Goal: Use online tool/utility: Use online tool/utility

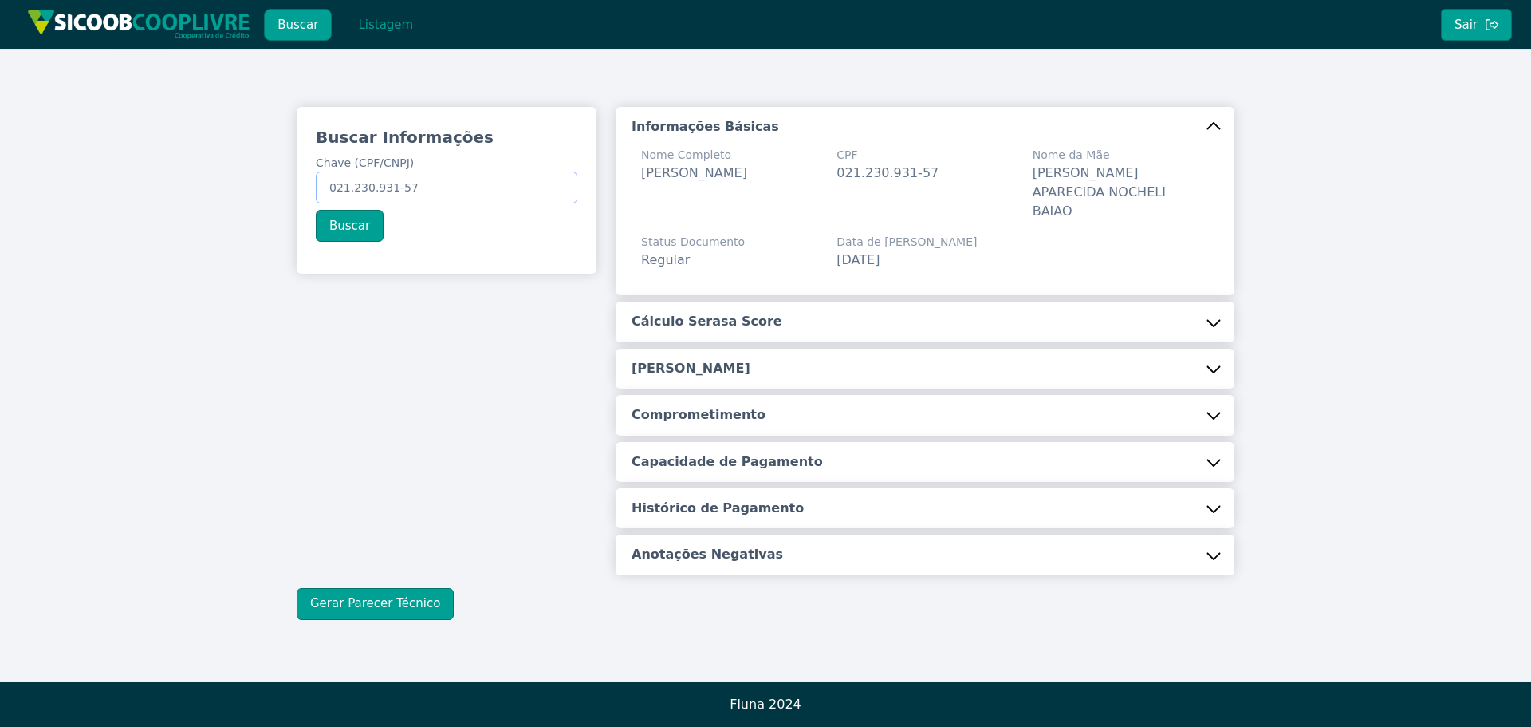
drag, startPoint x: 329, startPoint y: 187, endPoint x: 448, endPoint y: 177, distance: 120.0
click at [448, 181] on input "021.230.931-57" at bounding box center [447, 187] width 262 height 32
paste input "18.070.882/0001-2"
type input "18.070.882/0001-27"
click at [346, 223] on button "Buscar" at bounding box center [350, 226] width 68 height 32
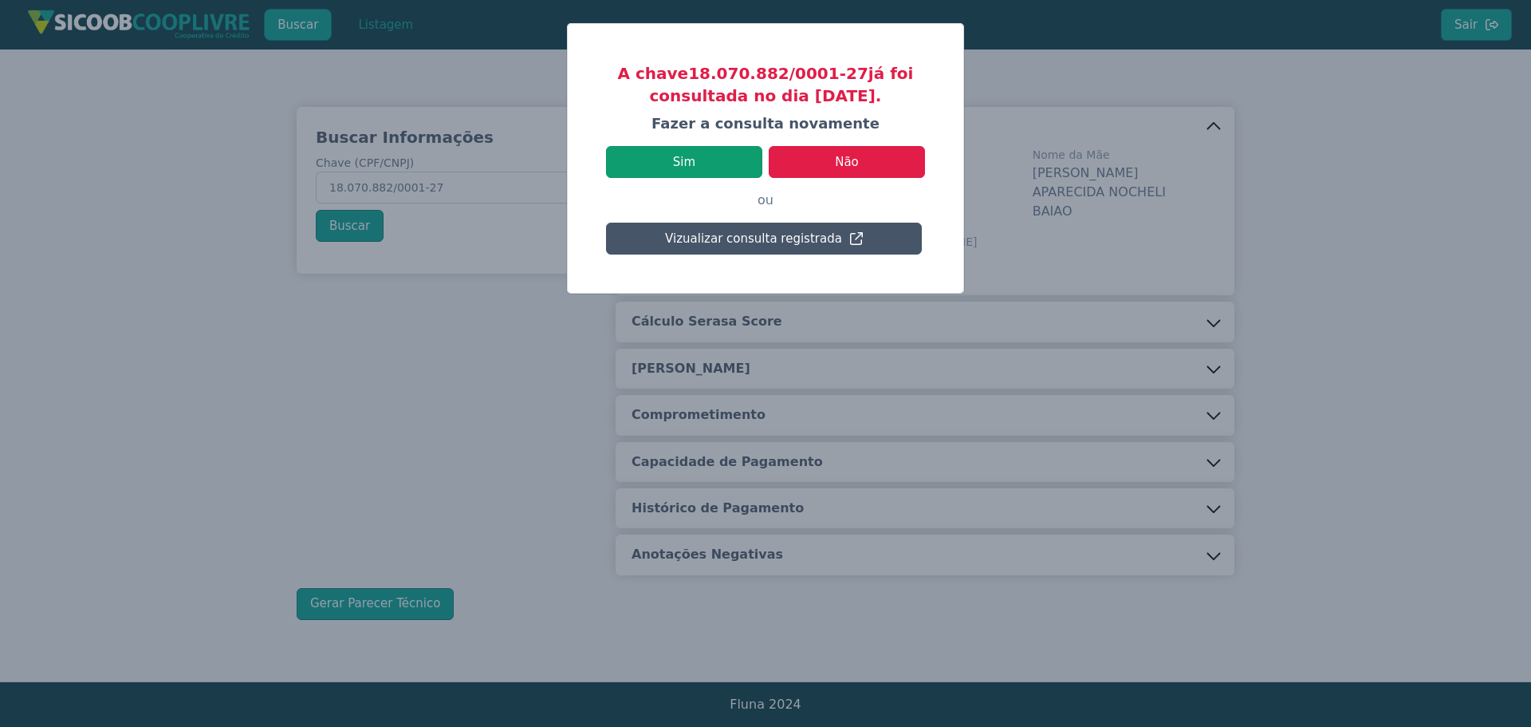
click at [688, 154] on button "Sim" at bounding box center [684, 162] width 156 height 32
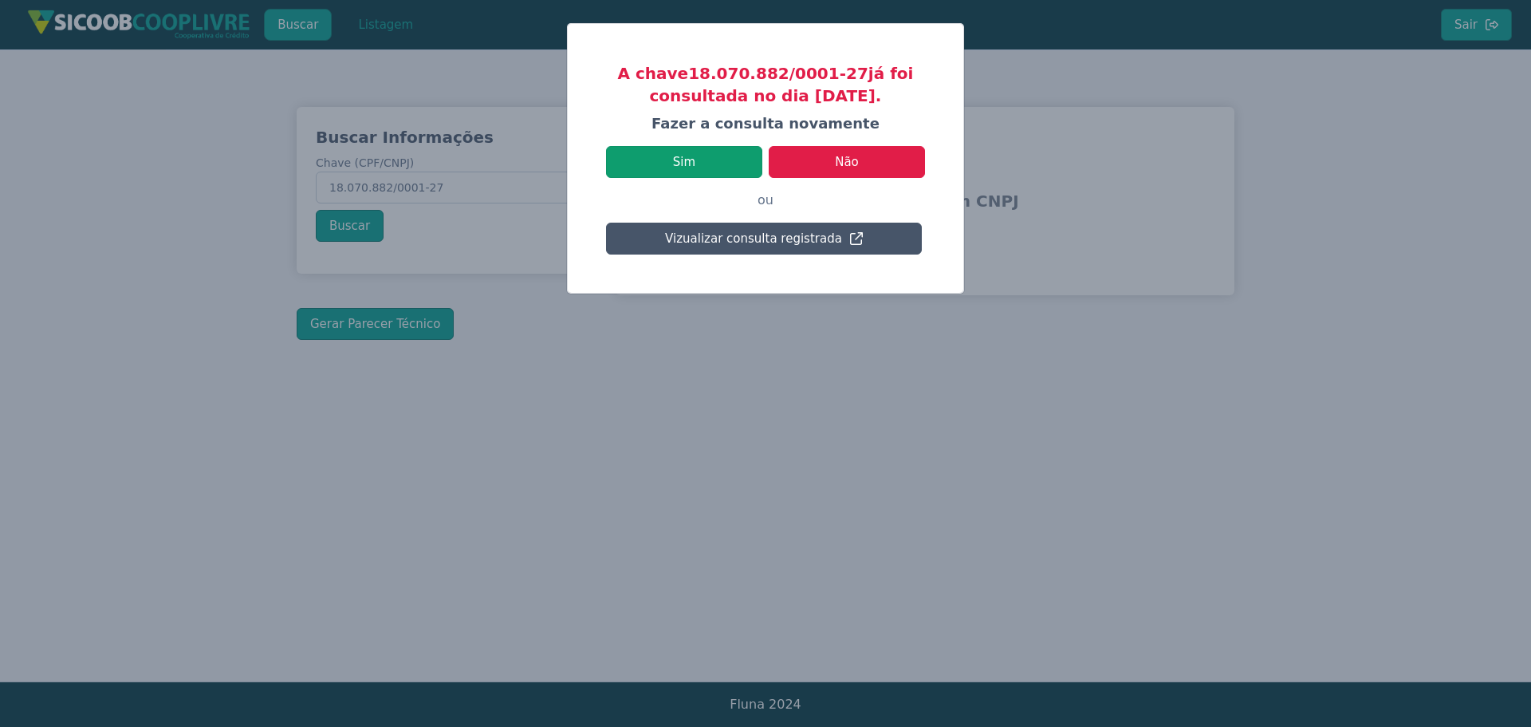
click at [684, 161] on button "Sim" at bounding box center [684, 162] width 156 height 32
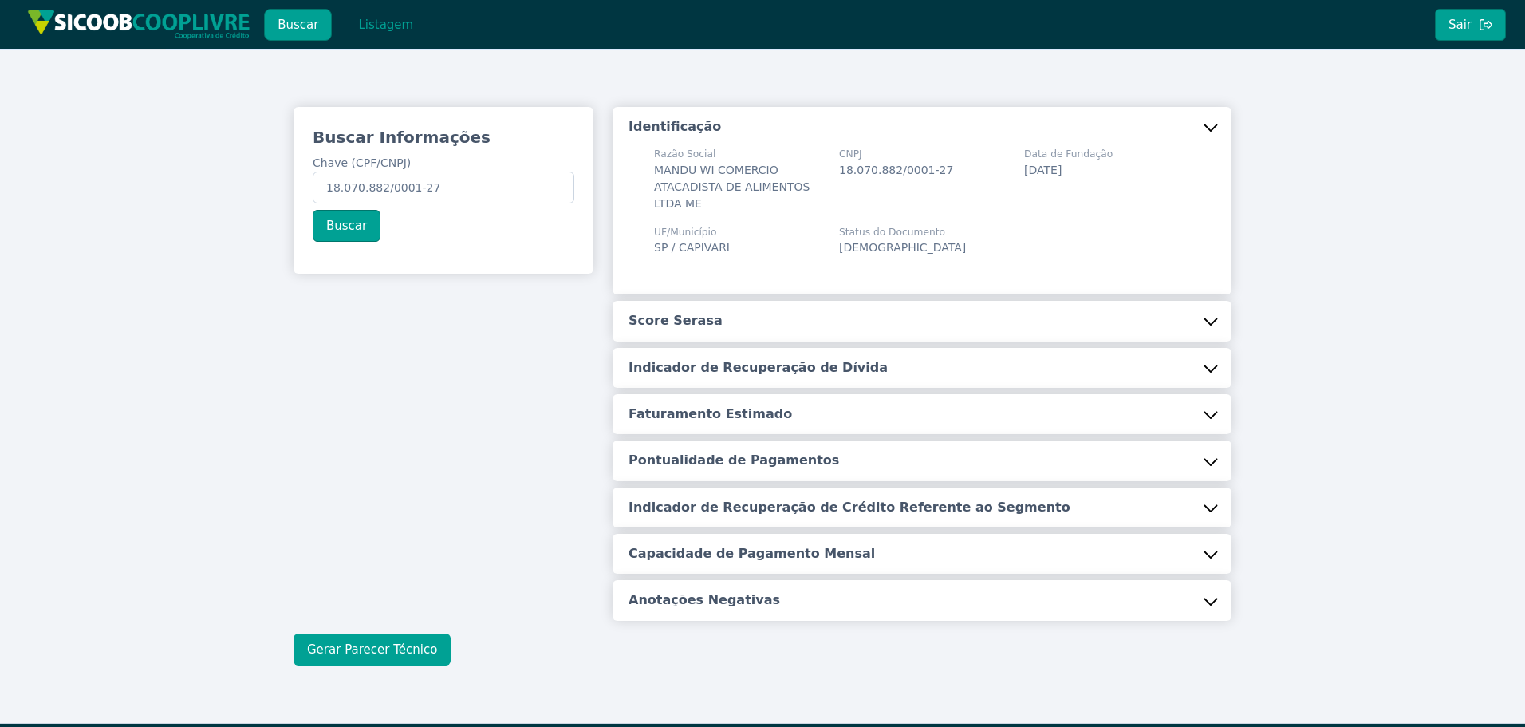
click at [375, 648] on button "Gerar Parecer Técnico" at bounding box center [372, 649] width 157 height 32
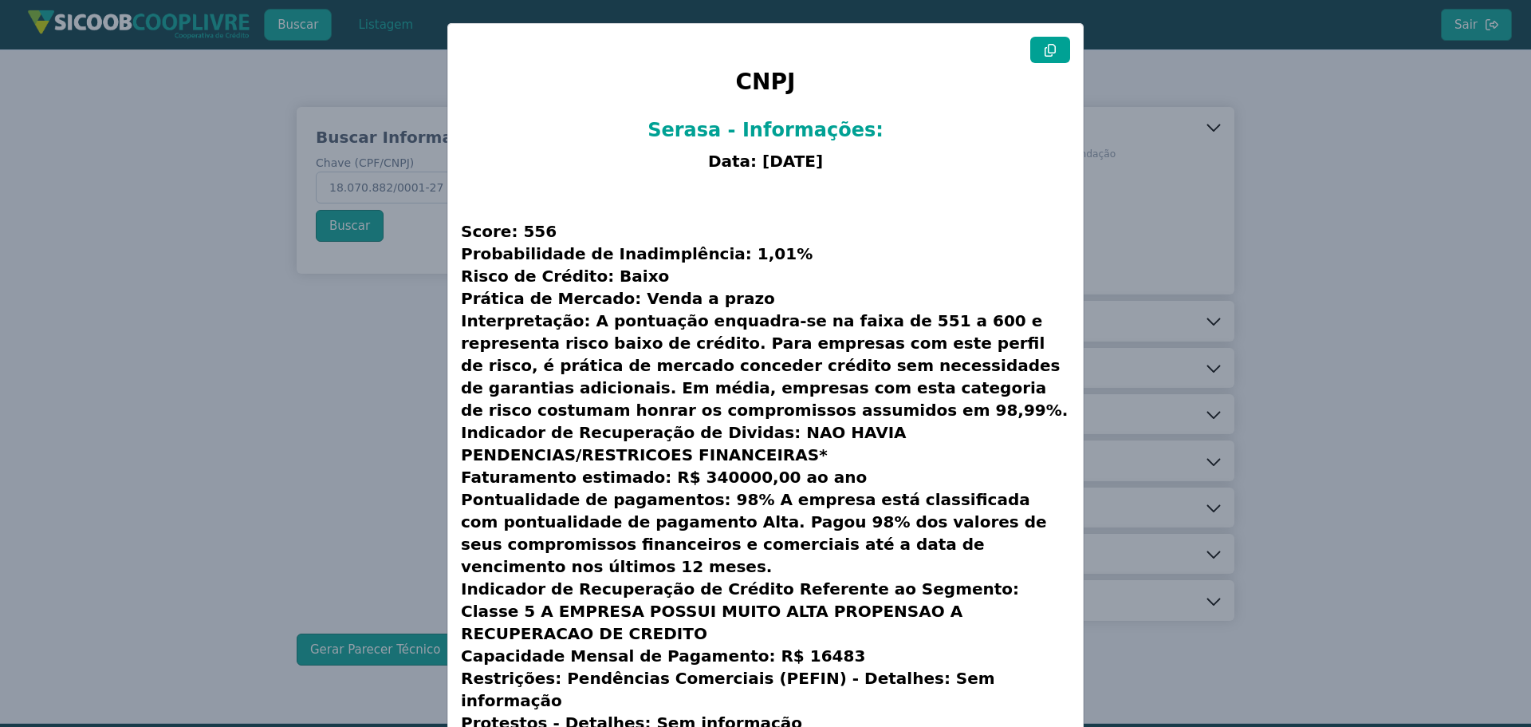
scroll to position [41, 0]
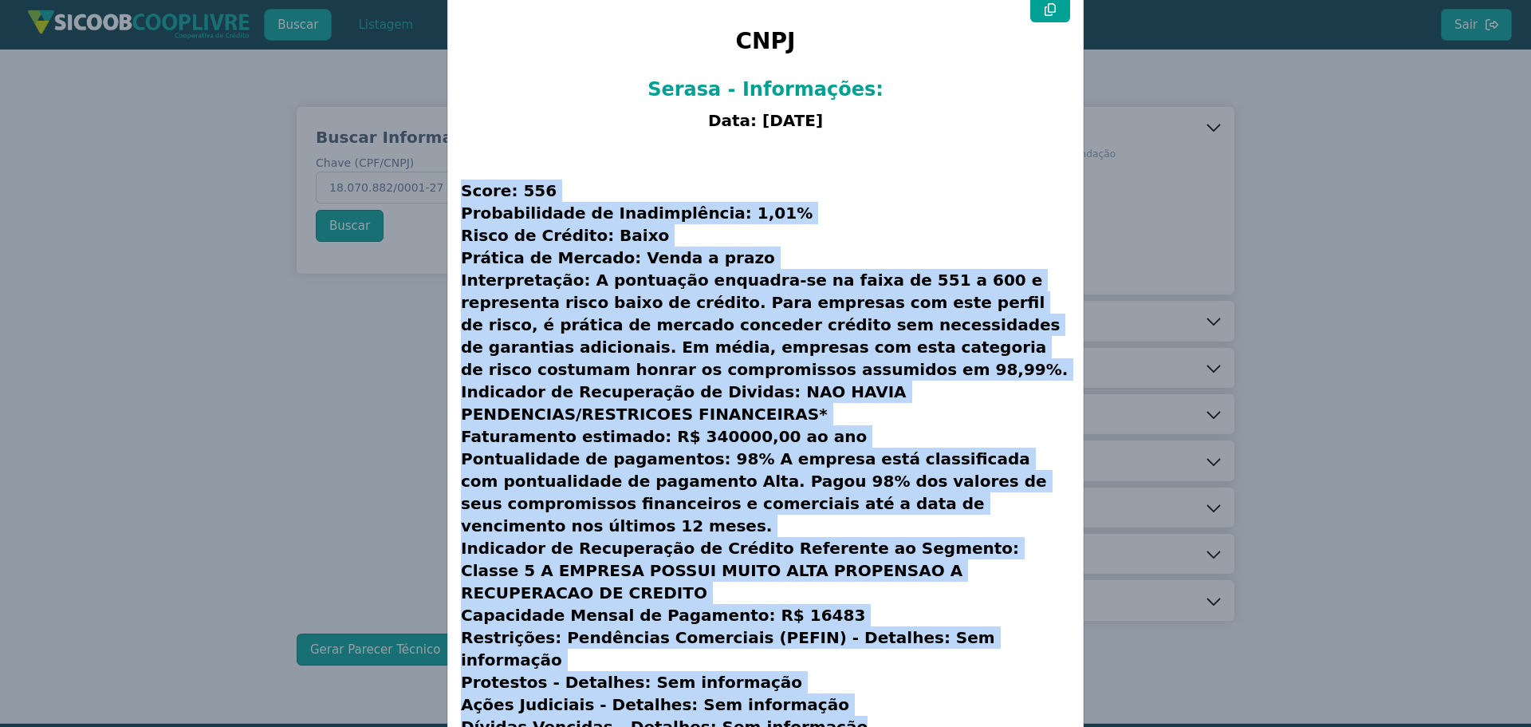
drag, startPoint x: 459, startPoint y: 189, endPoint x: 894, endPoint y: 677, distance: 653.6
click at [894, 677] on h3 "Score: 556 Probabilidade de Inadimplência: 1,01% Risco de Crédito: Baixo Prátic…" at bounding box center [765, 447] width 609 height 619
copy h3 "Lorem: 679 Ipsumdolorsit am Consecteturad: 8,68% Elits do Eiusmod: Tempo Incidi…"
